Goal: Task Accomplishment & Management: Manage account settings

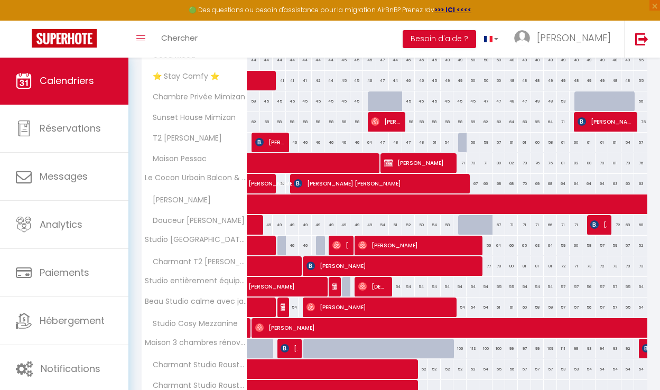
scroll to position [263, 0]
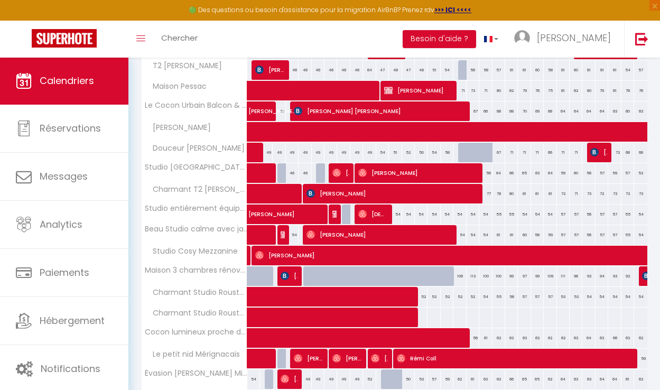
click at [432, 276] on div at bounding box center [438, 282] width 13 height 20
type input "93"
select select "1"
type input "Mer 15 Octobre 2025"
type input "Jeu 16 Octobre 2025"
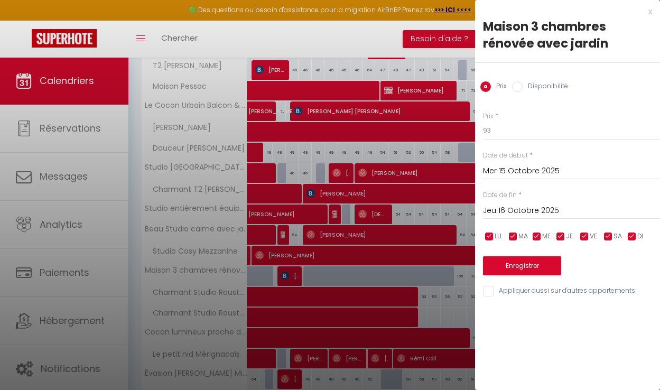
click at [427, 213] on div at bounding box center [330, 195] width 660 height 390
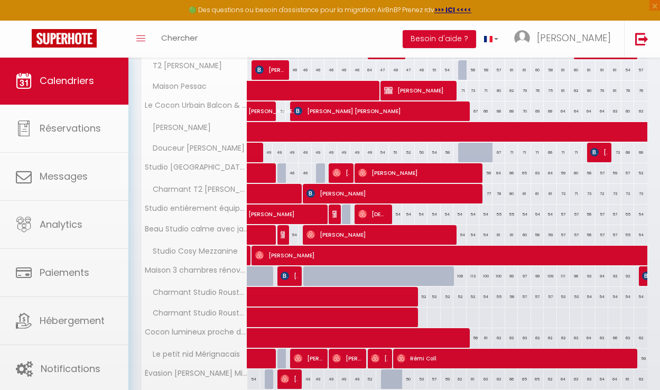
select select
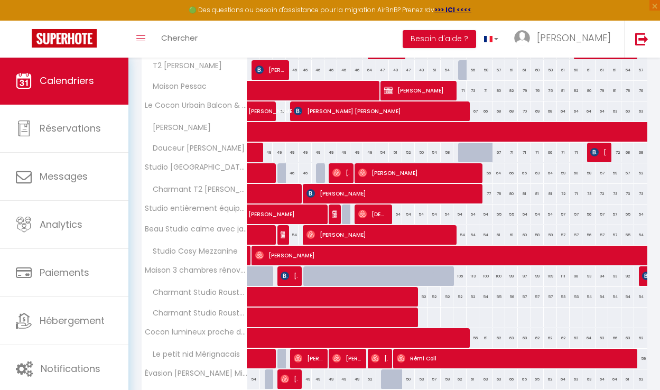
click at [338, 275] on div at bounding box center [343, 276] width 13 height 20
type input "85"
select select "1"
type input "Mer 08 Octobre 2025"
type input "Jeu 09 Octobre 2025"
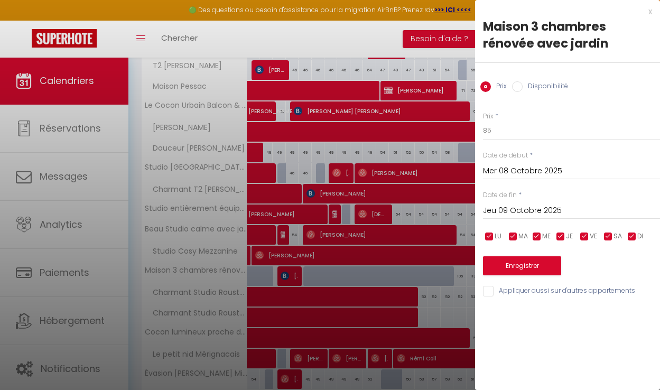
click at [522, 169] on input "Mer 08 Octobre 2025" at bounding box center [571, 171] width 177 height 14
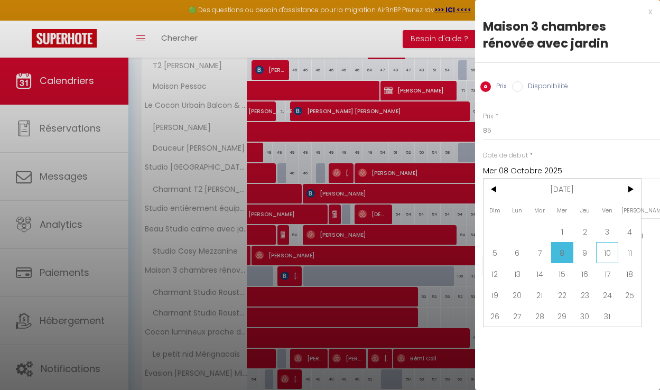
click at [601, 252] on span "10" at bounding box center [607, 252] width 23 height 21
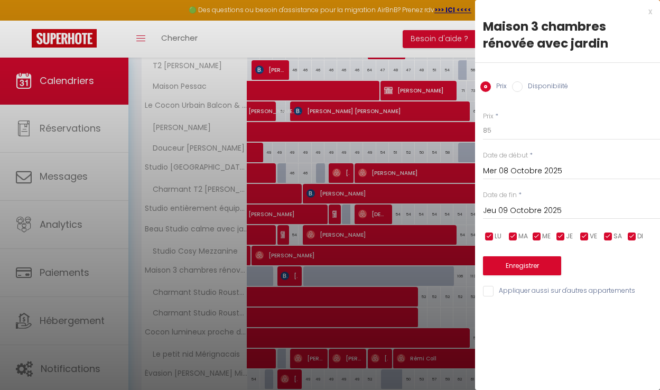
type input "Ven 10 Octobre 2025"
type input "[PERSON_NAME] 11 Octobre 2025"
click at [564, 208] on input "[PERSON_NAME] 11 Octobre 2025" at bounding box center [571, 211] width 177 height 14
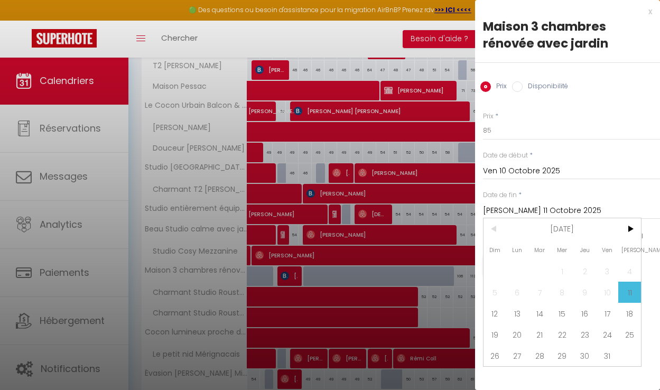
click at [630, 297] on span "11" at bounding box center [629, 292] width 23 height 21
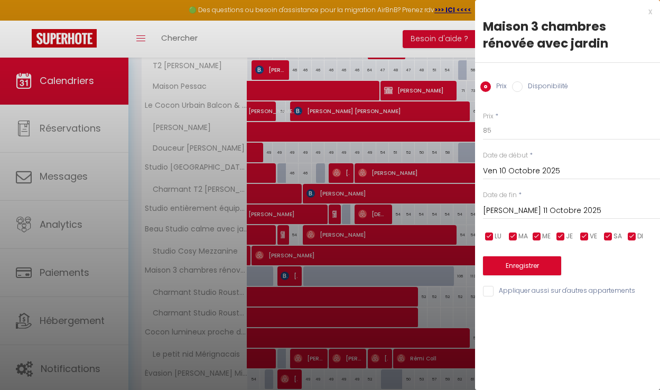
click at [532, 89] on label "Disponibilité" at bounding box center [544, 87] width 45 height 12
click at [522, 89] on input "Disponibilité" at bounding box center [517, 86] width 11 height 11
radio input "true"
radio input "false"
click at [538, 268] on button "Enregistrer" at bounding box center [522, 266] width 78 height 19
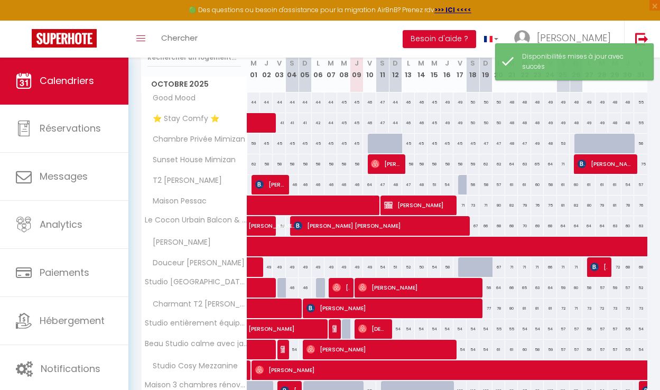
scroll to position [313, 0]
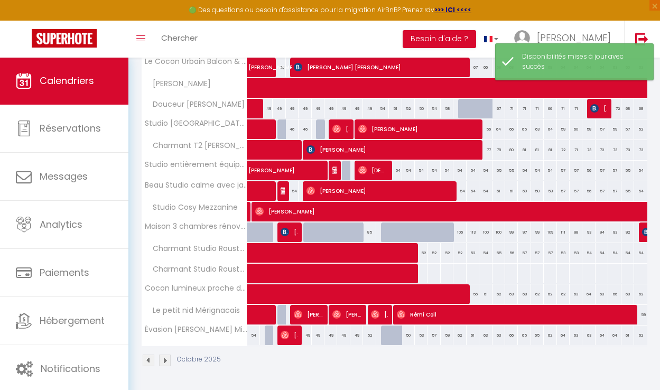
click at [381, 226] on div at bounding box center [387, 232] width 13 height 20
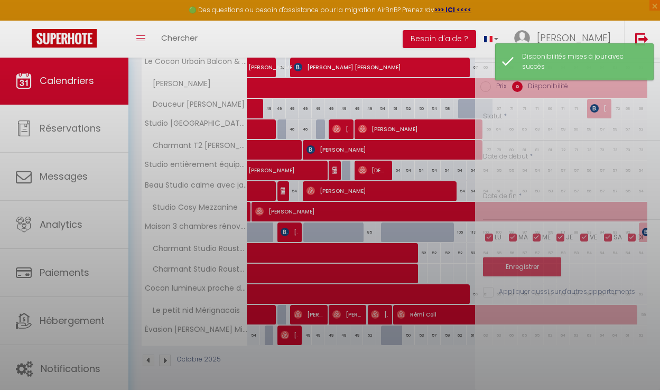
select select "1"
type input "[PERSON_NAME] 11 Octobre 2025"
type input "Dim 12 Octobre 2025"
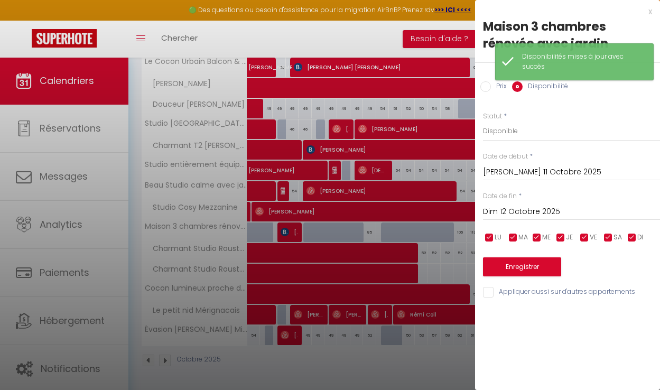
click at [538, 265] on button "Enregistrer" at bounding box center [522, 266] width 78 height 19
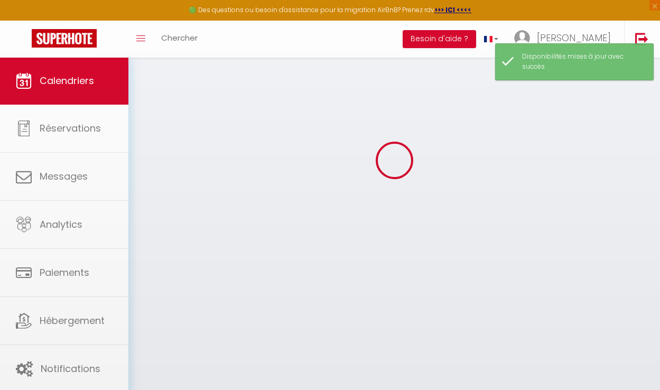
scroll to position [57, 0]
